Goal: Task Accomplishment & Management: Use online tool/utility

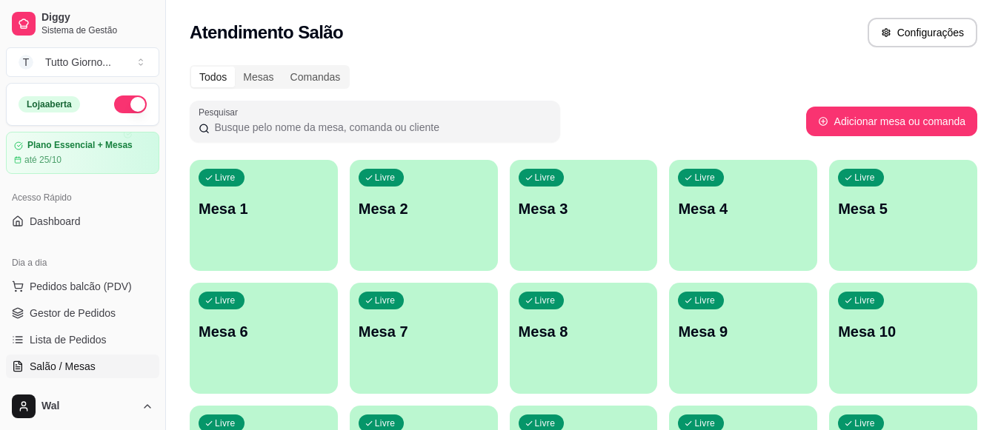
click at [730, 336] on p "Mesa 9" at bounding box center [743, 332] width 130 height 21
click at [393, 349] on div "Livre Mesa 7" at bounding box center [424, 329] width 148 height 93
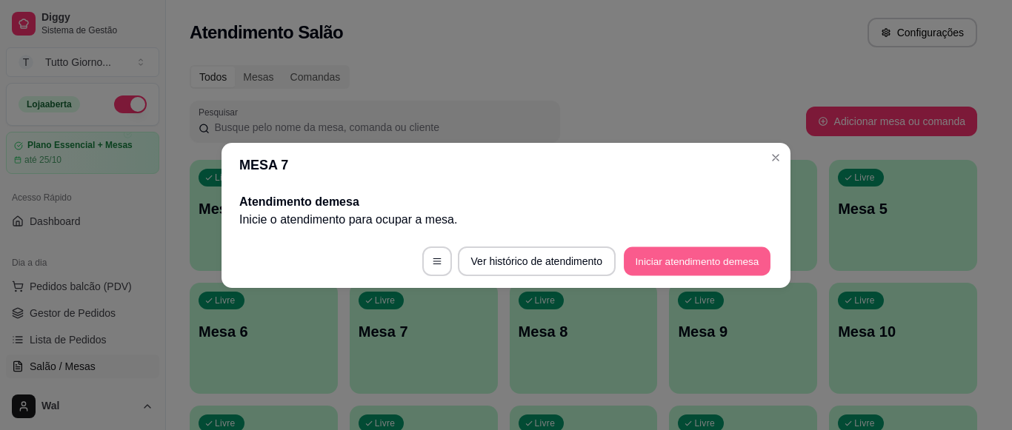
click at [655, 259] on button "Iniciar atendimento de mesa" at bounding box center [697, 261] width 147 height 29
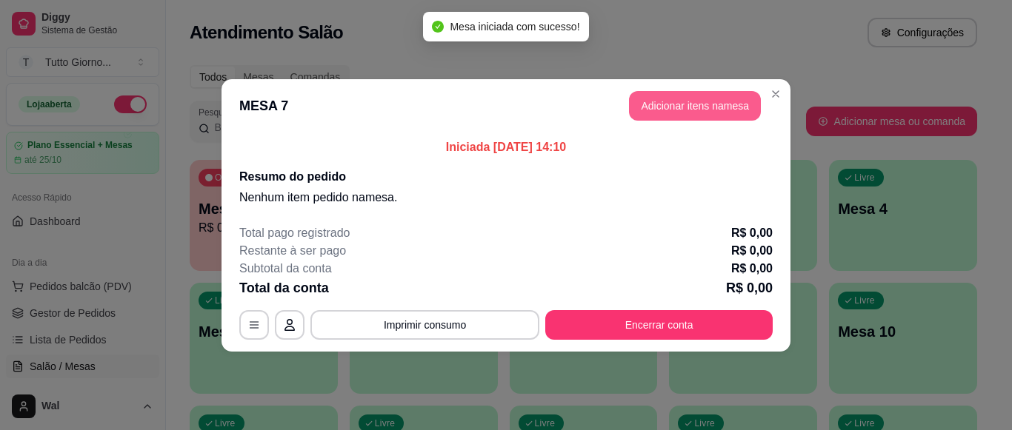
click at [676, 109] on button "Adicionar itens na mesa" at bounding box center [695, 106] width 132 height 30
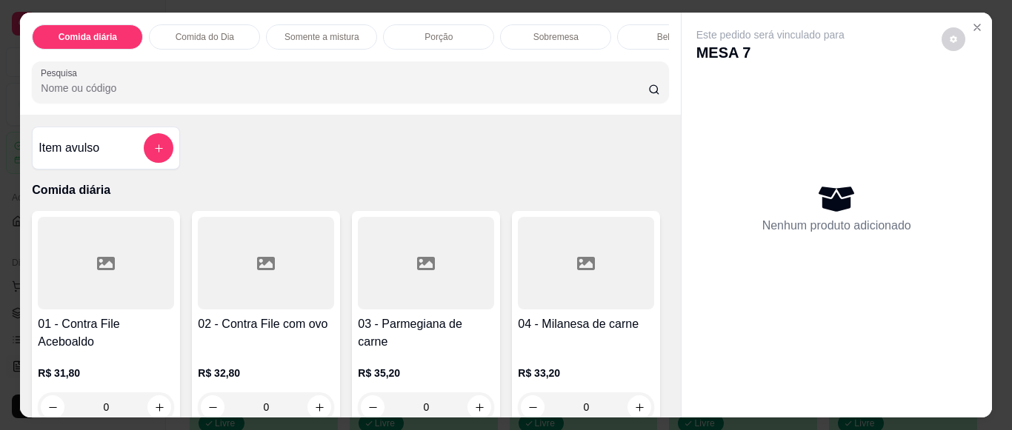
click at [250, 302] on div at bounding box center [266, 263] width 136 height 93
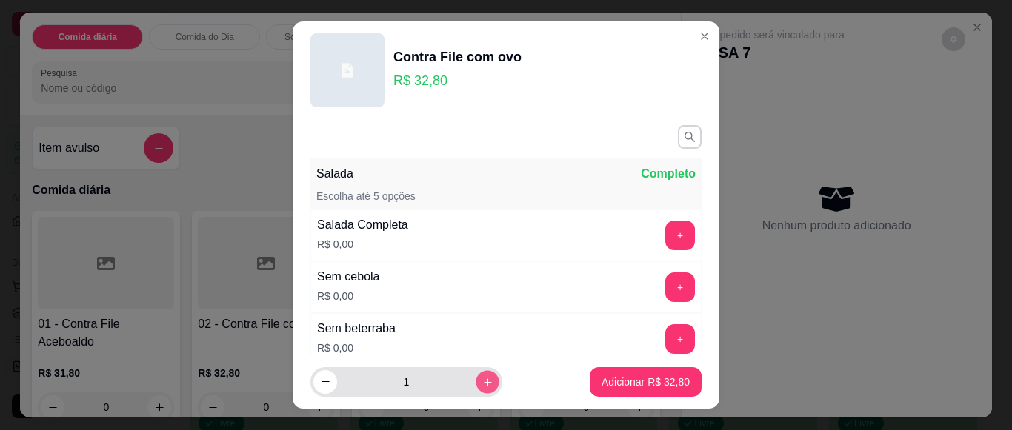
click at [476, 382] on button "increase-product-quantity" at bounding box center [487, 381] width 23 height 23
type input "2"
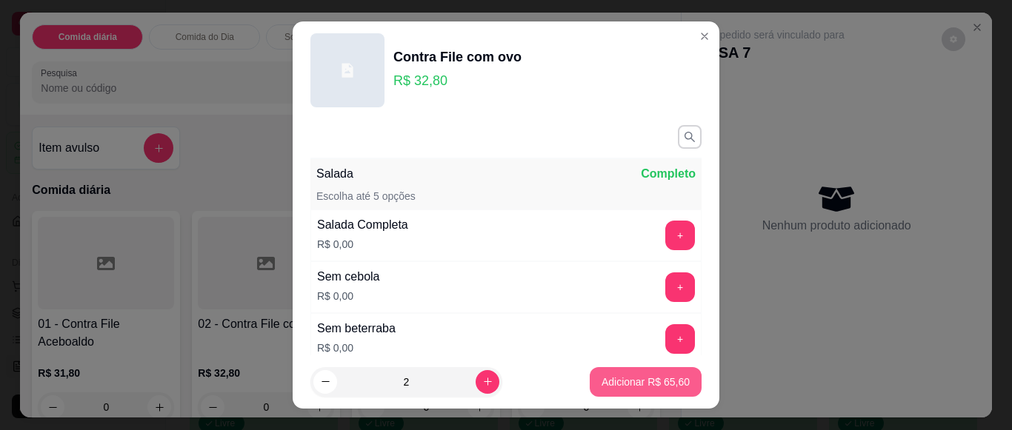
click at [623, 382] on p "Adicionar R$ 65,60" at bounding box center [646, 382] width 88 height 15
type input "2"
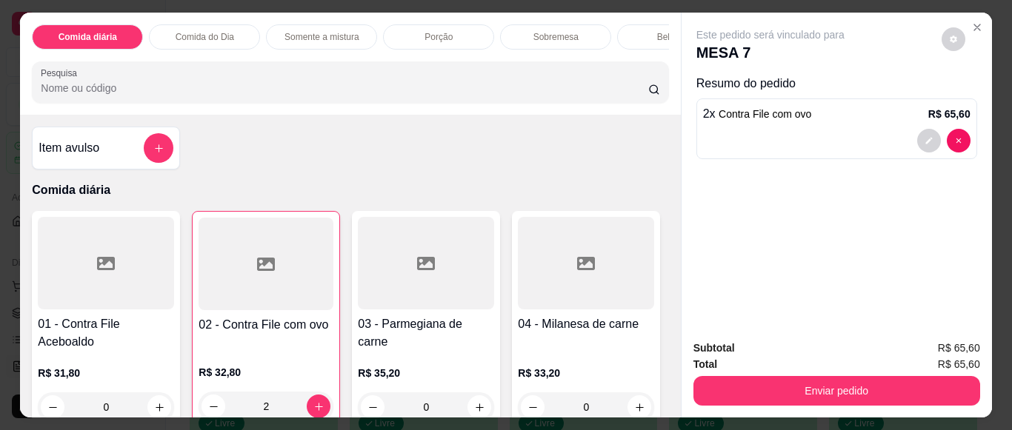
click at [110, 333] on h4 "01 - Contra File Aceboaldo" at bounding box center [106, 334] width 136 height 36
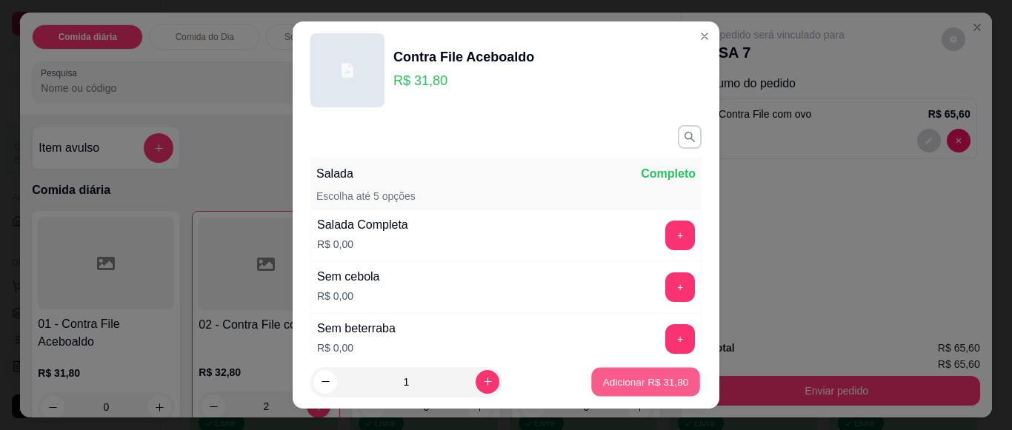
click at [628, 380] on p "Adicionar R$ 31,80" at bounding box center [646, 382] width 86 height 14
type input "1"
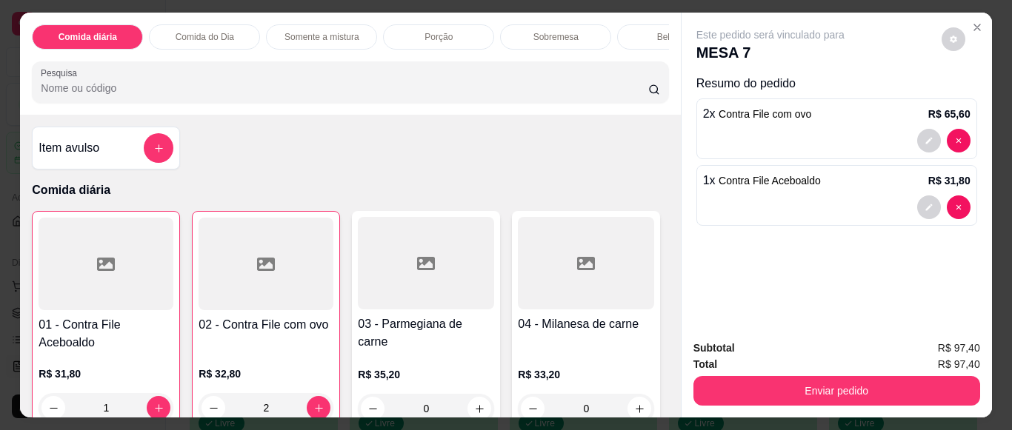
click at [657, 33] on p "Bebidas" at bounding box center [673, 37] width 32 height 12
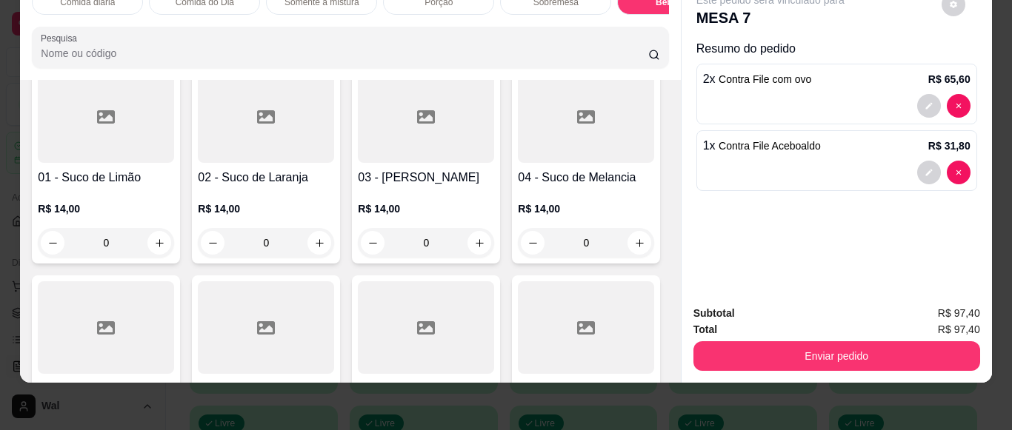
scroll to position [3274, 0]
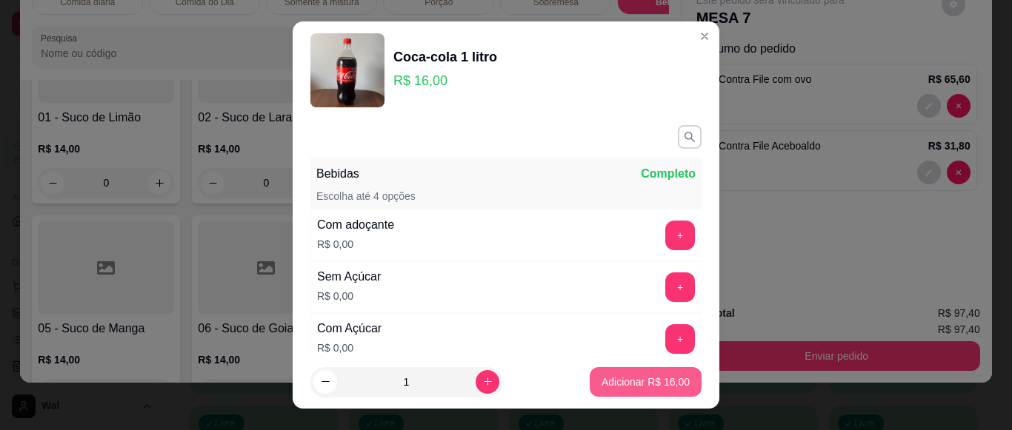
click at [625, 379] on p "Adicionar R$ 16,00" at bounding box center [646, 382] width 88 height 15
type input "1"
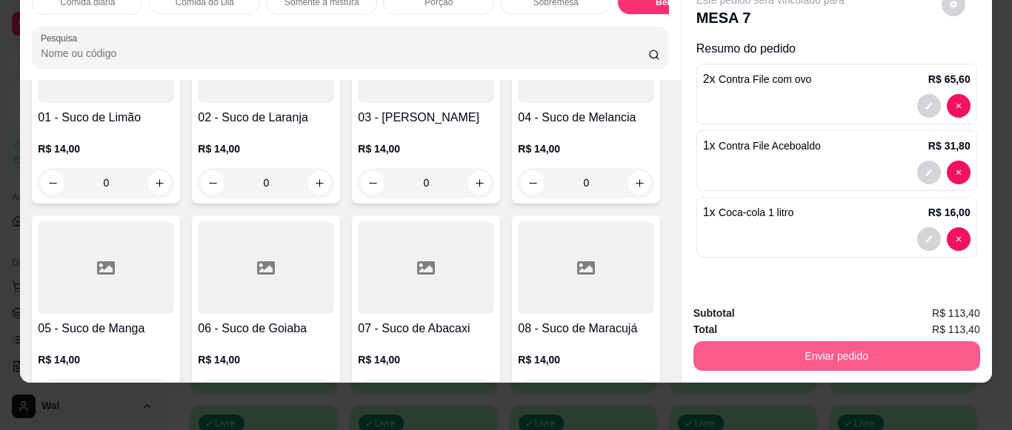
click at [856, 345] on button "Enviar pedido" at bounding box center [836, 357] width 287 height 30
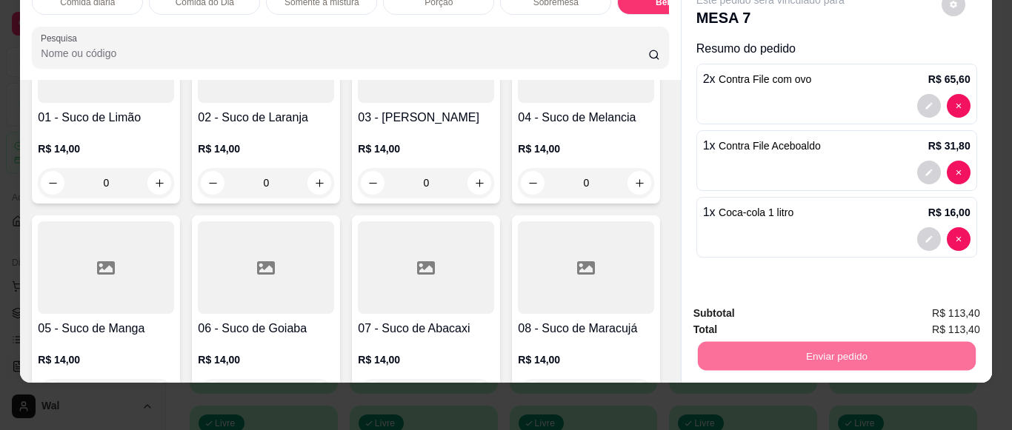
click at [942, 304] on button "Enviar pedido" at bounding box center [941, 309] width 84 height 28
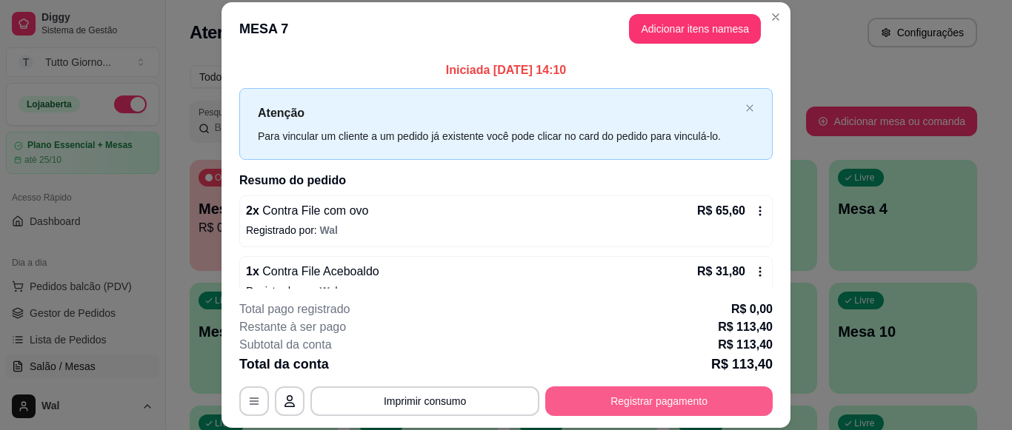
click at [655, 405] on button "Registrar pagamento" at bounding box center [658, 402] width 227 height 30
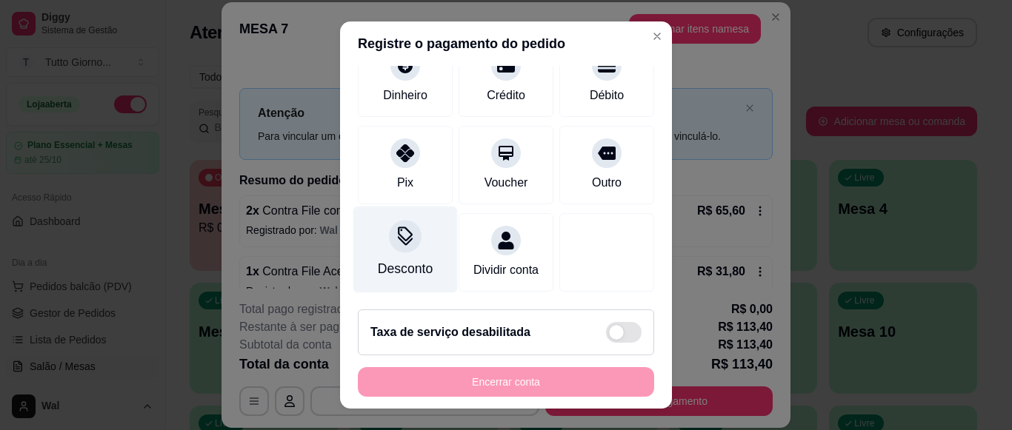
scroll to position [149, 0]
click at [396, 227] on icon at bounding box center [405, 236] width 19 height 19
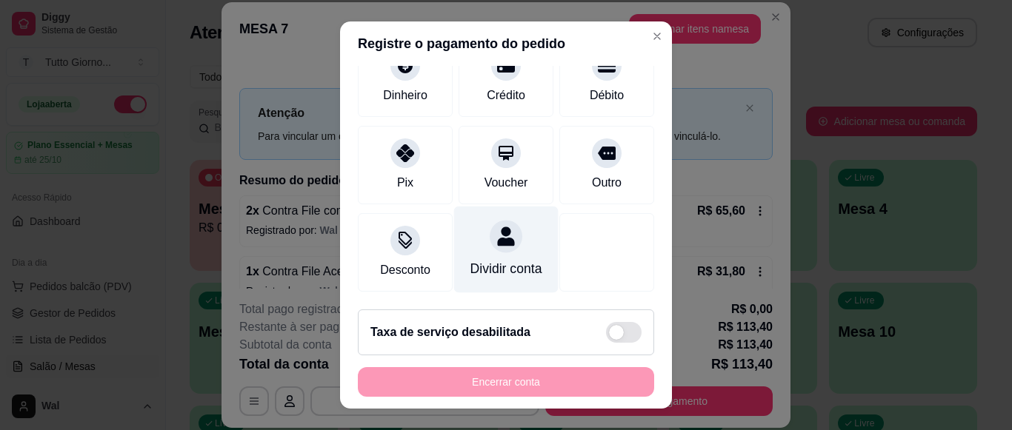
click at [482, 239] on div "Dividir conta" at bounding box center [506, 250] width 104 height 87
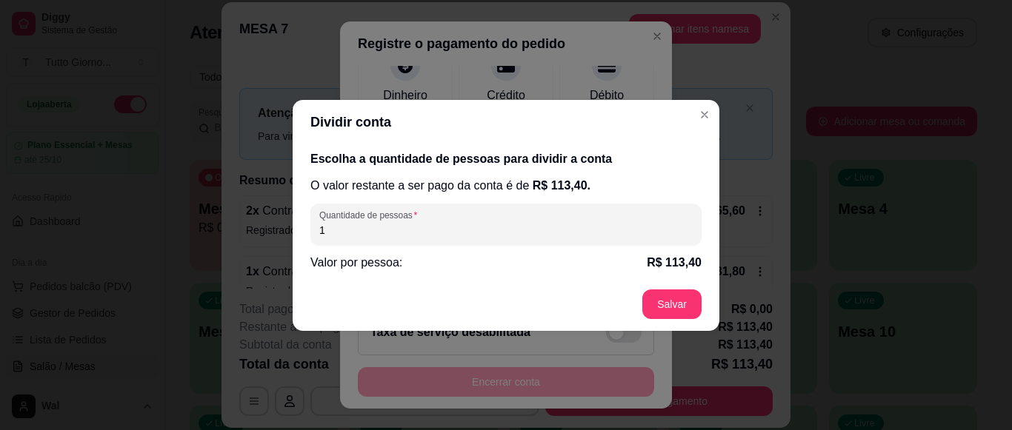
drag, startPoint x: 322, startPoint y: 230, endPoint x: 245, endPoint y: 234, distance: 77.2
click at [245, 234] on div "Dividir conta Escolha a quantidade de pessoas para dividir a conta O valor rest…" at bounding box center [506, 215] width 1012 height 430
type input "3"
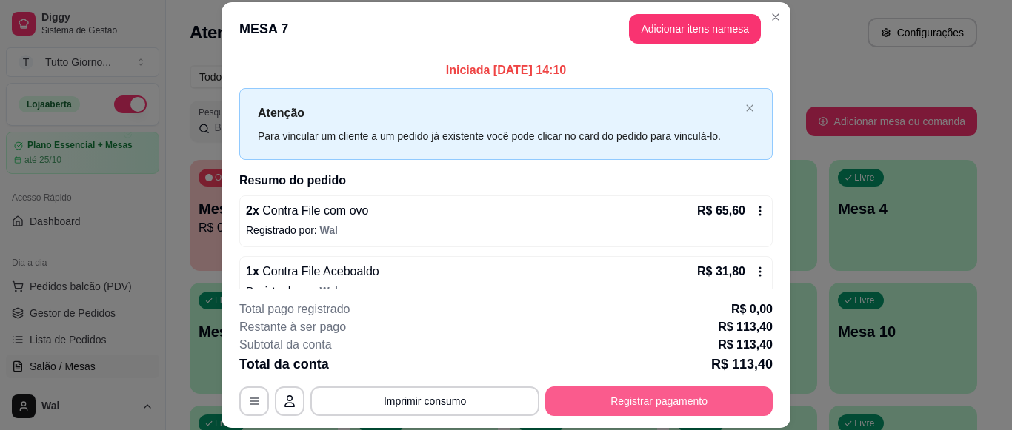
click at [642, 409] on button "Registrar pagamento" at bounding box center [658, 402] width 227 height 30
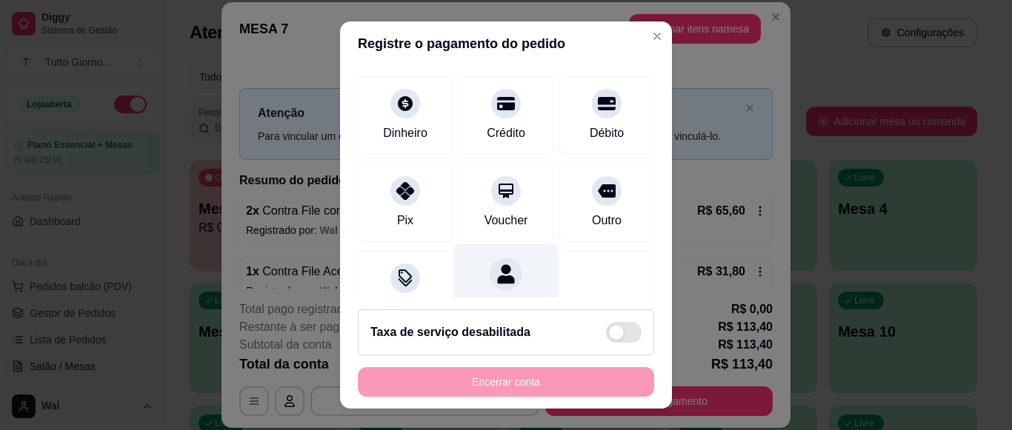
scroll to position [0, 0]
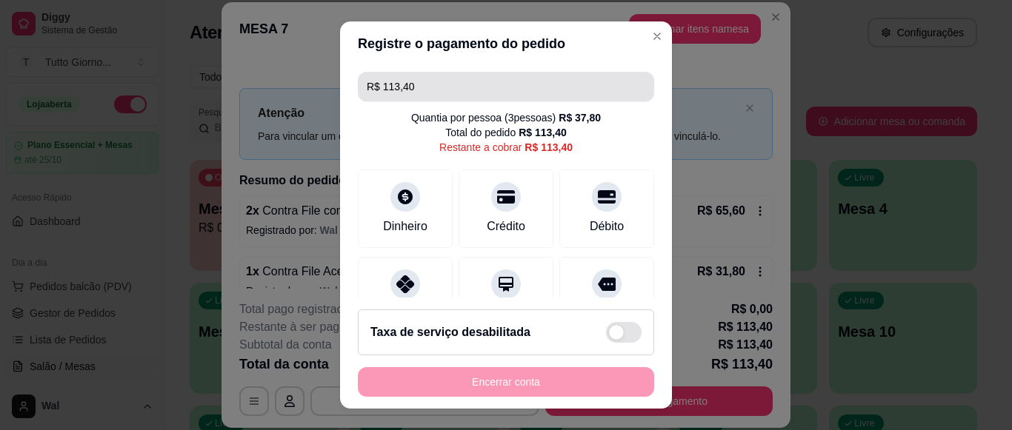
click at [434, 87] on input "R$ 113,40" at bounding box center [506, 87] width 279 height 30
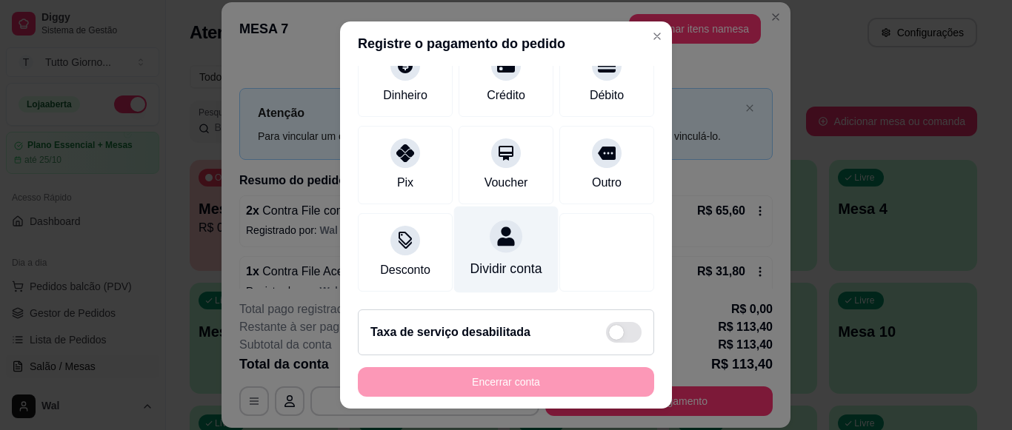
scroll to position [149, 0]
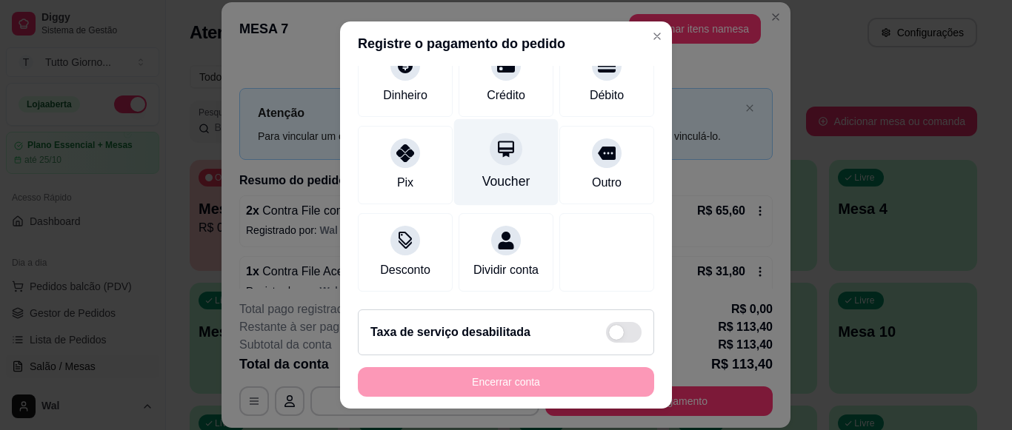
click at [493, 142] on div at bounding box center [506, 149] width 33 height 33
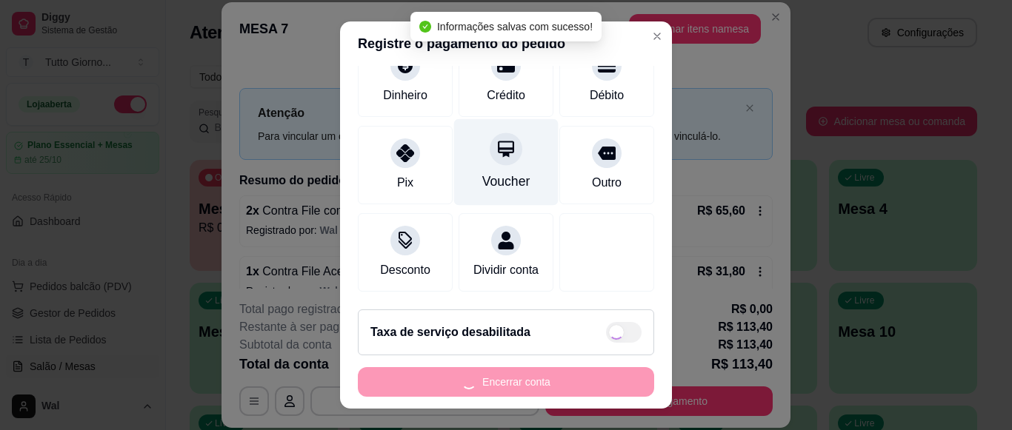
type input "R$ 75,60"
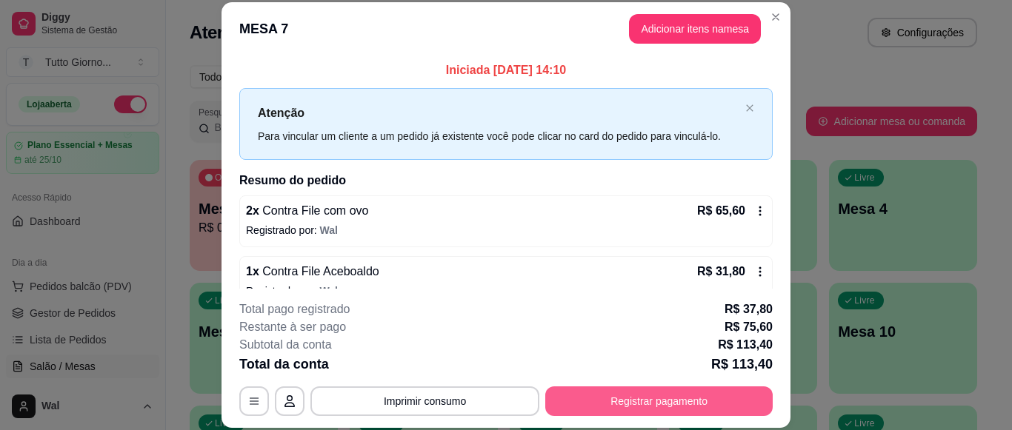
click at [616, 402] on button "Registrar pagamento" at bounding box center [658, 402] width 227 height 30
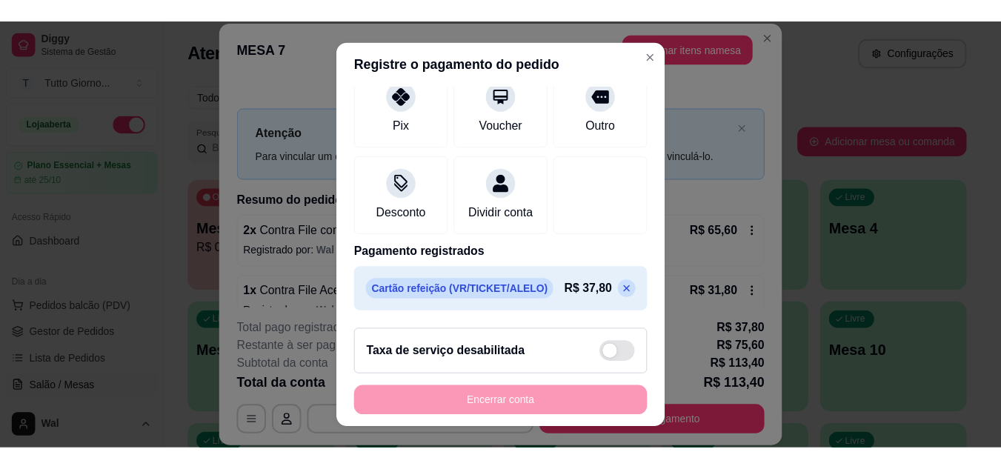
scroll to position [26, 0]
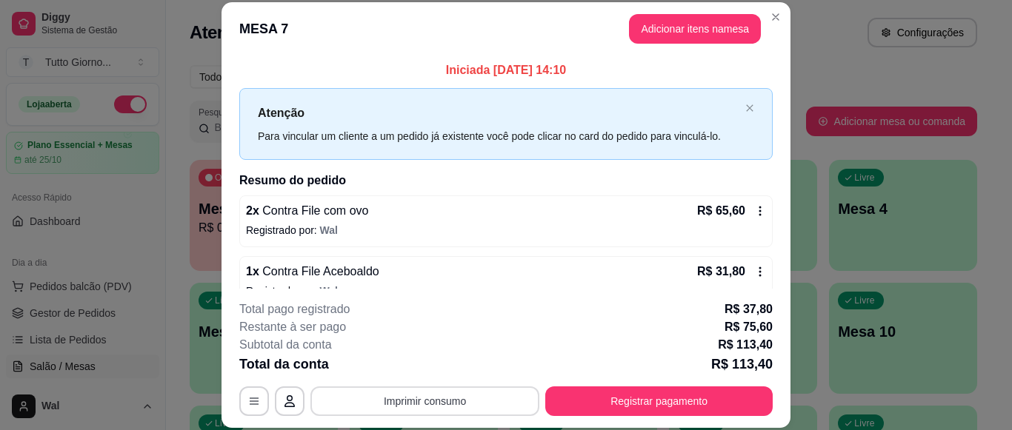
click at [436, 404] on button "Imprimir consumo" at bounding box center [424, 402] width 229 height 30
click at [363, 363] on div "Escolha a impressora IMPRESSORA CAIXA" at bounding box center [424, 357] width 124 height 50
click at [390, 373] on button "IMPRESSORA CAIXA" at bounding box center [423, 367] width 105 height 23
